Goal: Complete application form

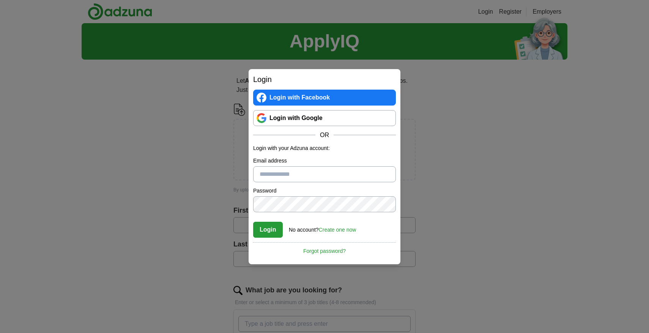
click at [292, 118] on link "Login with Google" at bounding box center [324, 118] width 143 height 16
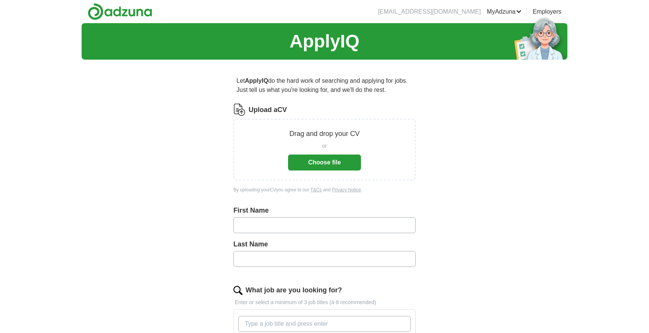
click at [328, 166] on button "Choose file" at bounding box center [324, 163] width 73 height 16
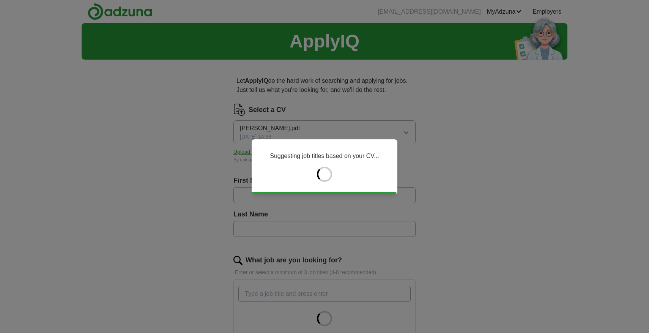
type input "*********"
type input "*******"
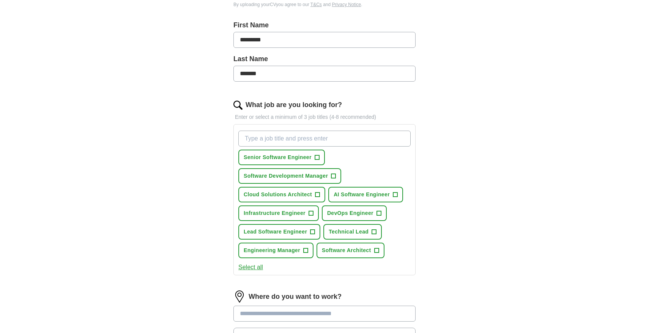
scroll to position [157, 0]
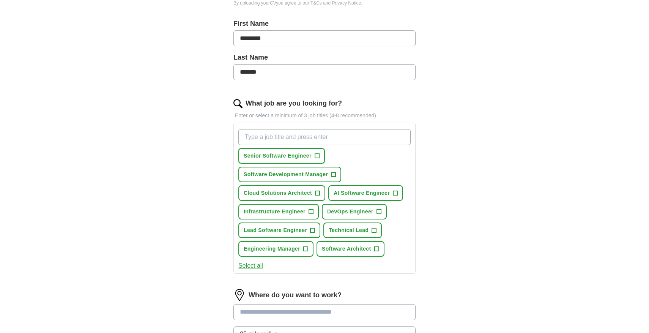
click at [318, 156] on span "+" at bounding box center [317, 156] width 5 height 6
click at [385, 194] on span "AI Software Engineer" at bounding box center [362, 193] width 56 height 8
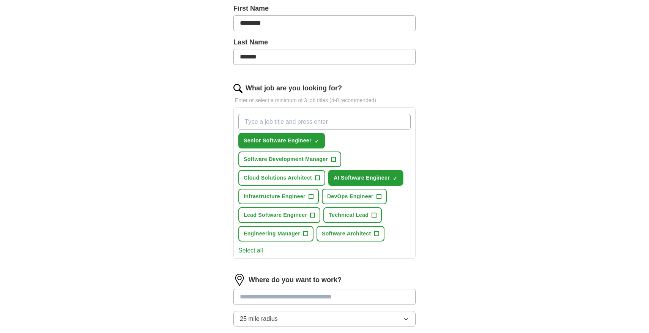
scroll to position [174, 0]
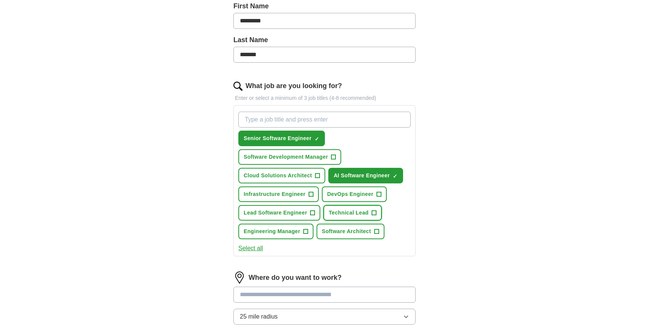
click at [339, 216] on span "Technical Lead" at bounding box center [349, 213] width 40 height 8
click at [286, 216] on span "Lead Software Engineer" at bounding box center [275, 213] width 63 height 8
click at [348, 234] on span "Software Architect" at bounding box center [346, 231] width 49 height 8
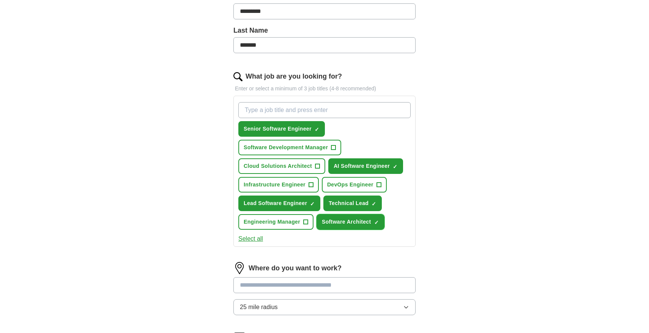
scroll to position [186, 0]
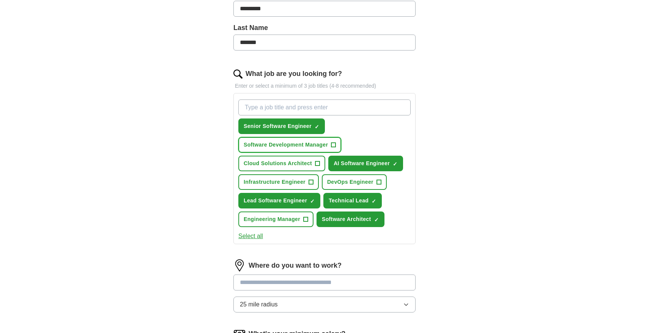
click at [273, 142] on span "Software Development Manager" at bounding box center [286, 145] width 84 height 8
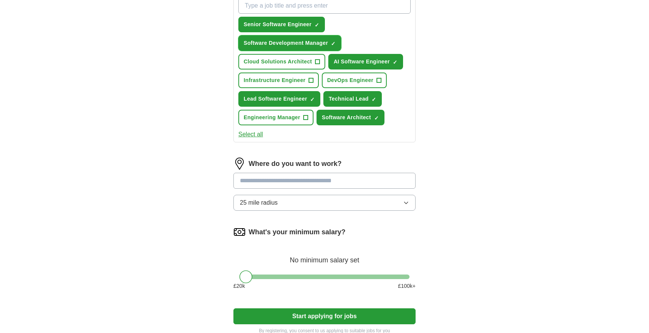
scroll to position [290, 0]
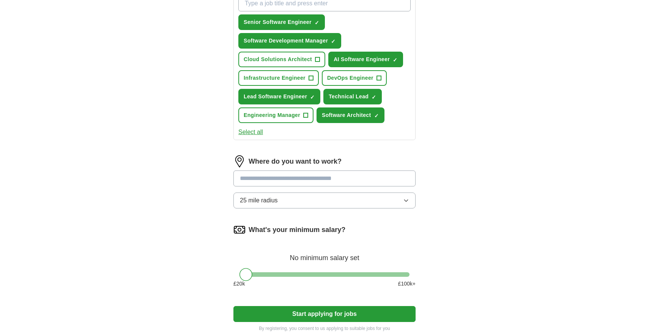
click at [262, 186] on input at bounding box center [325, 178] width 182 height 16
type input "**"
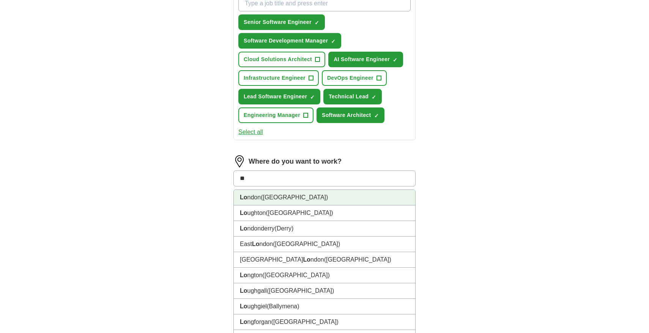
click at [273, 197] on span "(UK)" at bounding box center [294, 197] width 67 height 6
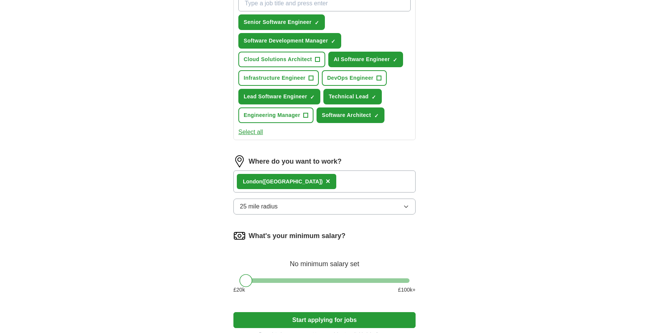
click at [204, 213] on div "Let ApplyIQ do the hard work of searching and applying for jobs. Just tell us w…" at bounding box center [324, 61] width 243 height 573
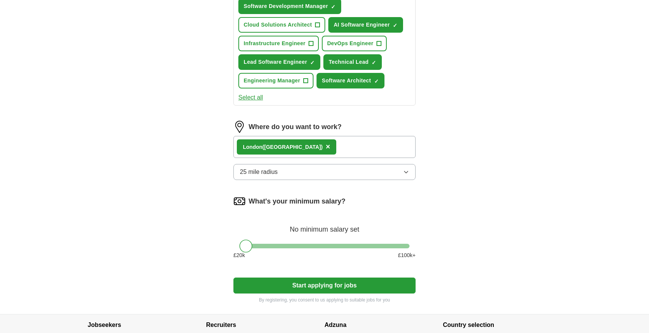
scroll to position [331, 0]
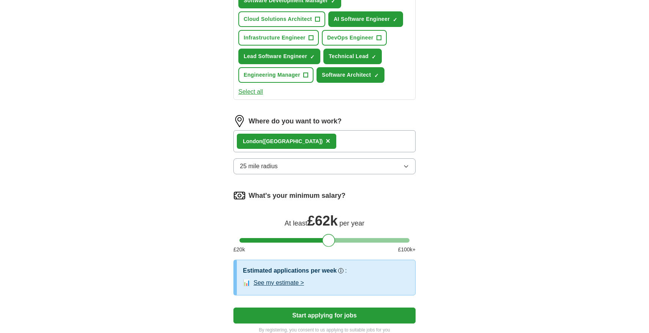
drag, startPoint x: 247, startPoint y: 241, endPoint x: 337, endPoint y: 240, distance: 90.4
click at [335, 240] on div at bounding box center [328, 240] width 13 height 13
drag, startPoint x: 337, startPoint y: 240, endPoint x: 393, endPoint y: 240, distance: 56.2
click at [393, 240] on div at bounding box center [393, 240] width 13 height 13
click at [205, 237] on div "Let ApplyIQ do the hard work of searching and applying for jobs. Just tell us w…" at bounding box center [324, 39] width 243 height 609
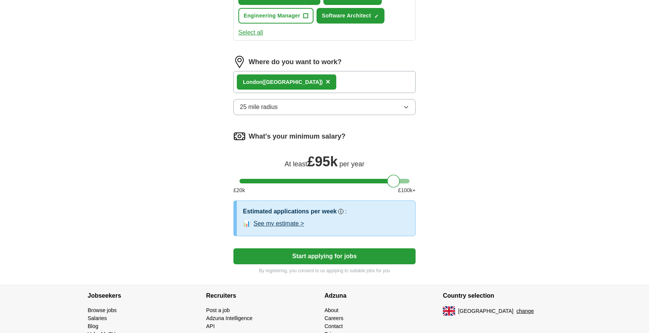
scroll to position [395, 0]
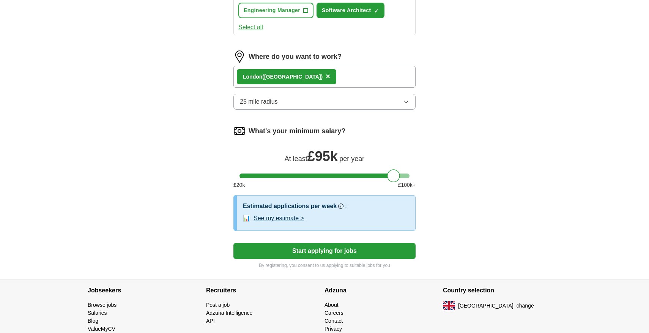
click at [275, 252] on button "Start applying for jobs" at bounding box center [325, 251] width 182 height 16
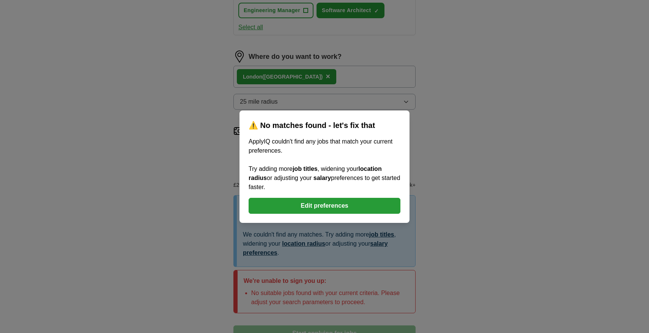
click at [304, 207] on button "Edit preferences" at bounding box center [325, 206] width 152 height 16
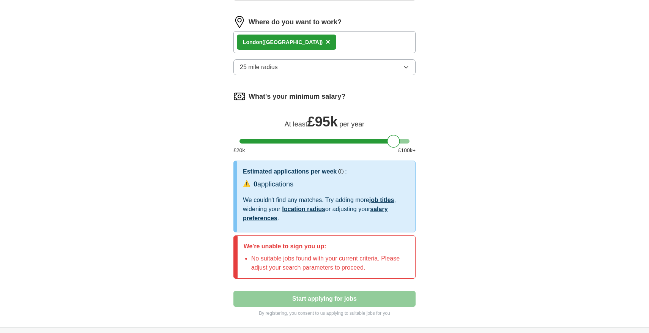
scroll to position [430, 0]
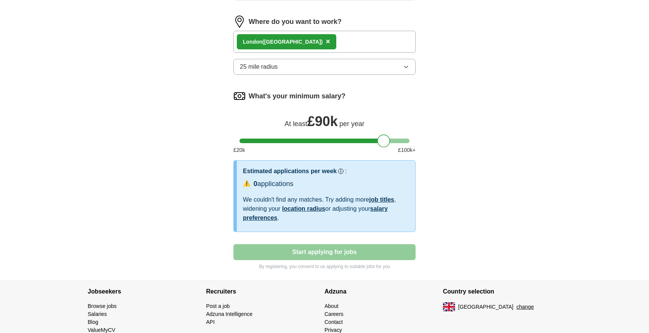
drag, startPoint x: 393, startPoint y: 144, endPoint x: 384, endPoint y: 143, distance: 9.5
click at [384, 143] on div at bounding box center [383, 140] width 13 height 13
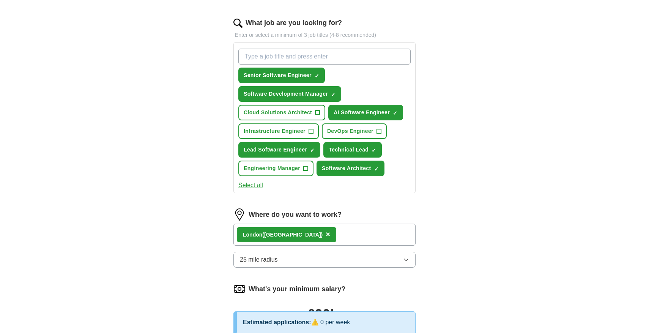
scroll to position [227, 0]
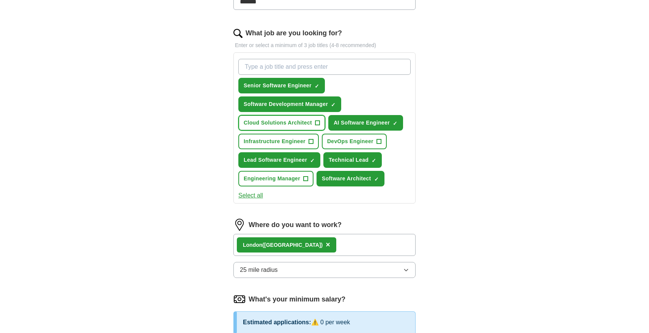
click at [309, 127] on button "Cloud Solutions Architect +" at bounding box center [281, 123] width 87 height 16
click at [261, 183] on button "Engineering Manager +" at bounding box center [275, 179] width 75 height 16
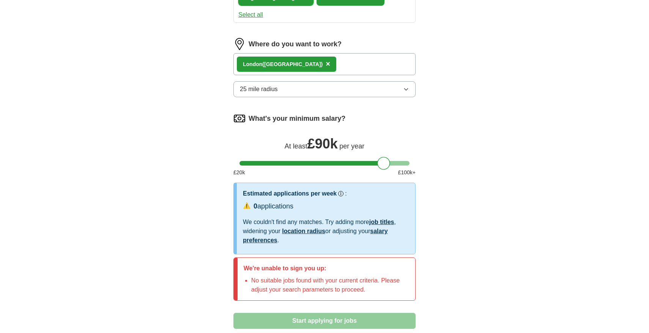
scroll to position [410, 0]
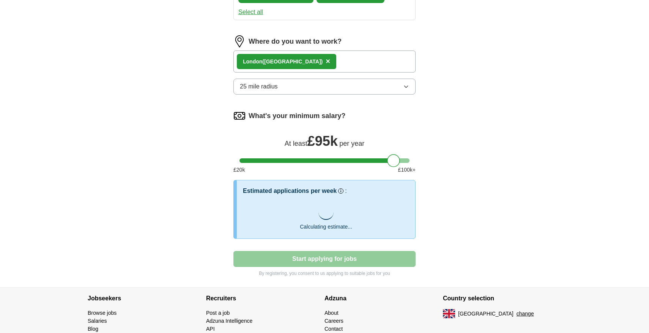
drag, startPoint x: 386, startPoint y: 164, endPoint x: 396, endPoint y: 164, distance: 9.9
click at [396, 164] on div at bounding box center [393, 160] width 13 height 13
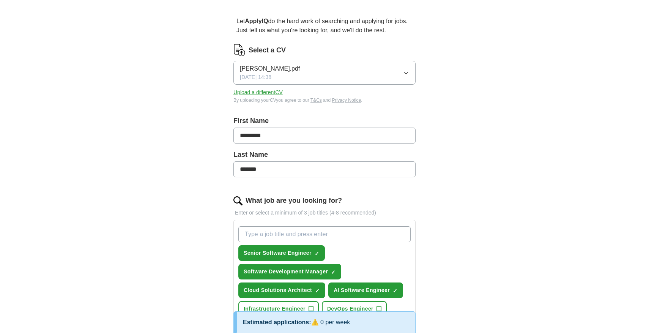
scroll to position [0, 0]
